Goal: Task Accomplishment & Management: Manage account settings

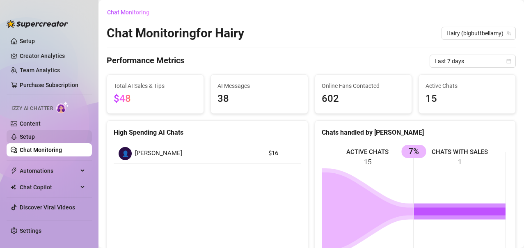
drag, startPoint x: 0, startPoint y: 0, endPoint x: 24, endPoint y: 138, distance: 140.4
click at [24, 138] on link "Setup" at bounding box center [27, 136] width 15 height 7
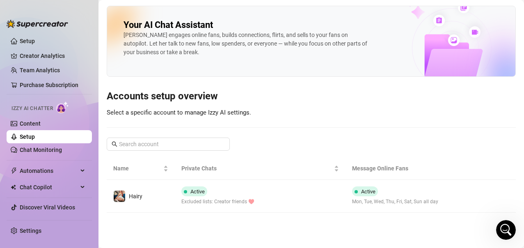
scroll to position [1722, 0]
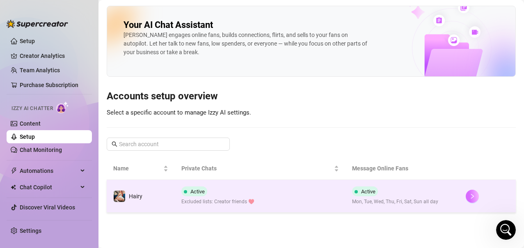
click at [470, 197] on icon "right" at bounding box center [473, 196] width 6 height 6
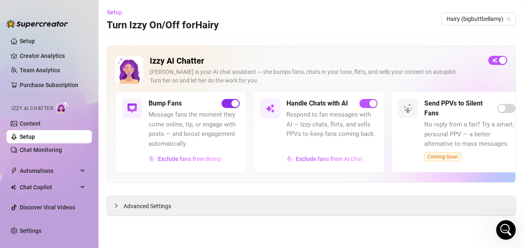
click at [237, 105] on div "button" at bounding box center [234, 103] width 7 height 7
click at [502, 61] on div "button" at bounding box center [502, 60] width 7 height 7
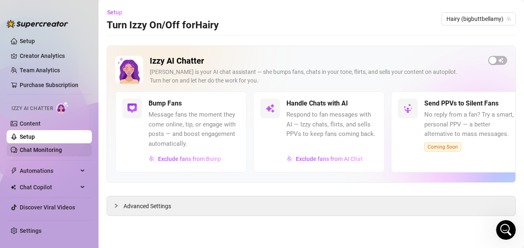
click at [39, 152] on link "Chat Monitoring" at bounding box center [41, 150] width 42 height 7
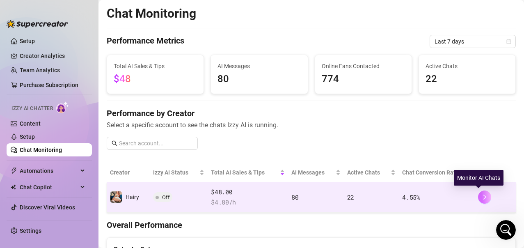
click at [482, 199] on icon "right" at bounding box center [485, 197] width 6 height 6
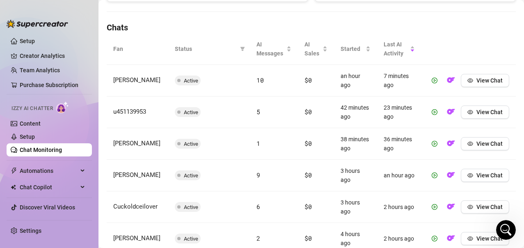
scroll to position [269, 0]
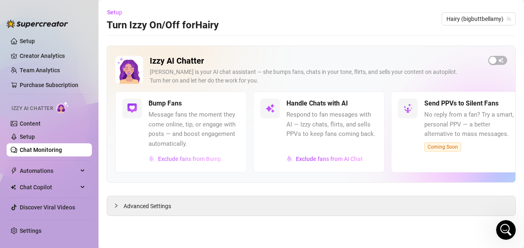
click at [196, 160] on span "Exclude fans from Bump" at bounding box center [189, 159] width 63 height 7
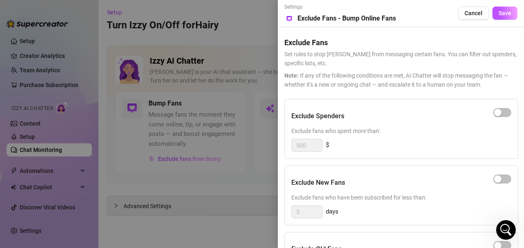
click at [245, 180] on div at bounding box center [262, 124] width 524 height 248
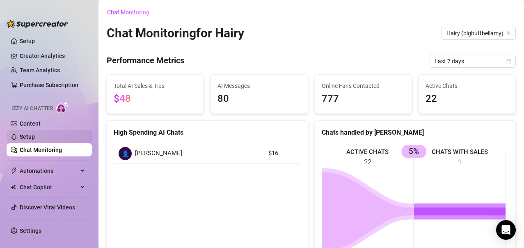
click at [32, 138] on link "Setup" at bounding box center [27, 136] width 15 height 7
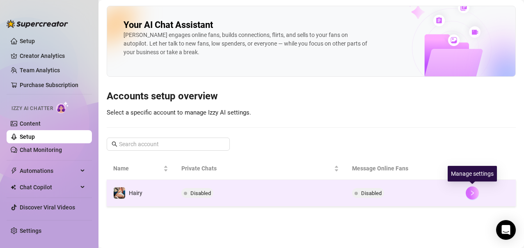
click at [471, 197] on button "button" at bounding box center [472, 192] width 13 height 13
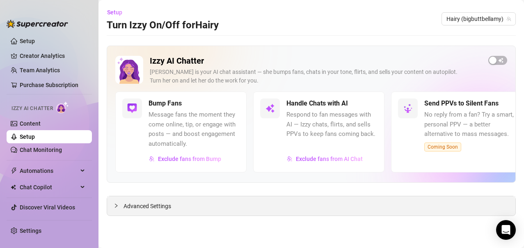
click at [117, 206] on icon "collapsed" at bounding box center [116, 205] width 5 height 5
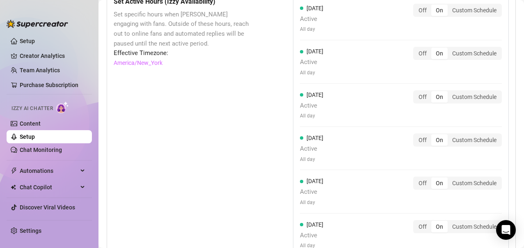
scroll to position [739, 0]
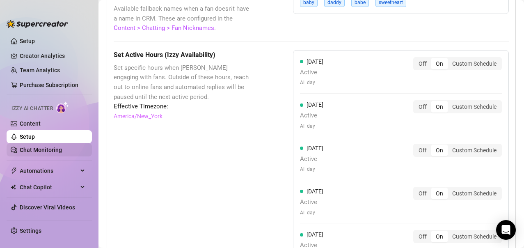
click at [42, 152] on link "Chat Monitoring" at bounding box center [41, 150] width 42 height 7
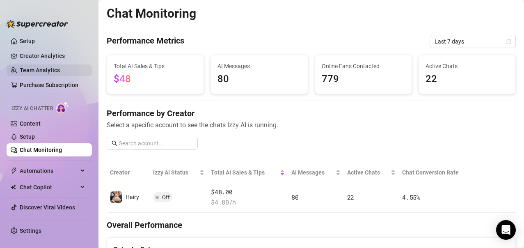
click at [44, 71] on link "Team Analytics" at bounding box center [40, 70] width 40 height 7
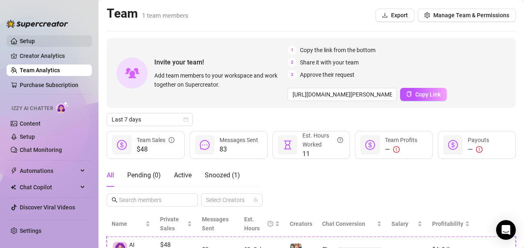
click at [31, 40] on link "Setup" at bounding box center [27, 41] width 15 height 7
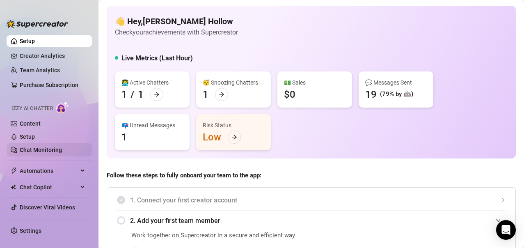
click at [31, 153] on link "Chat Monitoring" at bounding box center [41, 150] width 42 height 7
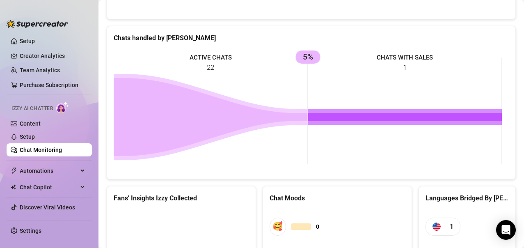
scroll to position [287, 0]
